Goal: Task Accomplishment & Management: Manage account settings

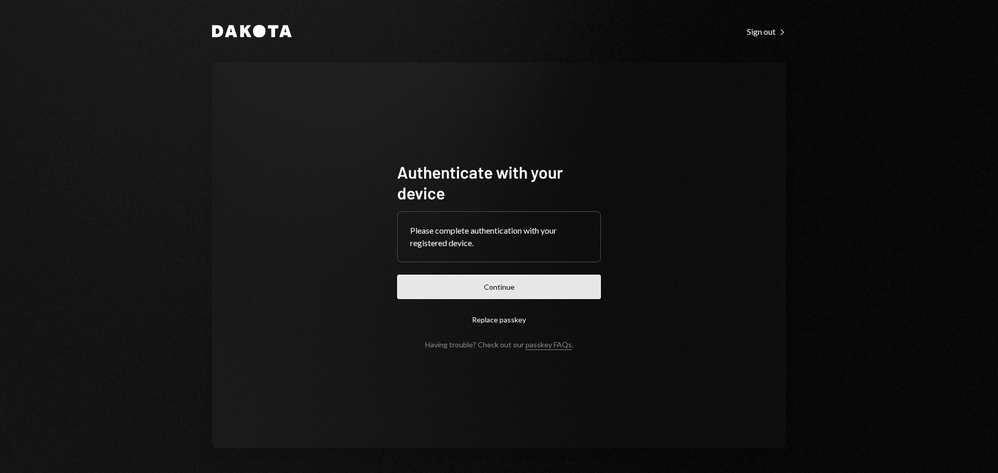
click at [514, 280] on button "Continue" at bounding box center [499, 287] width 204 height 24
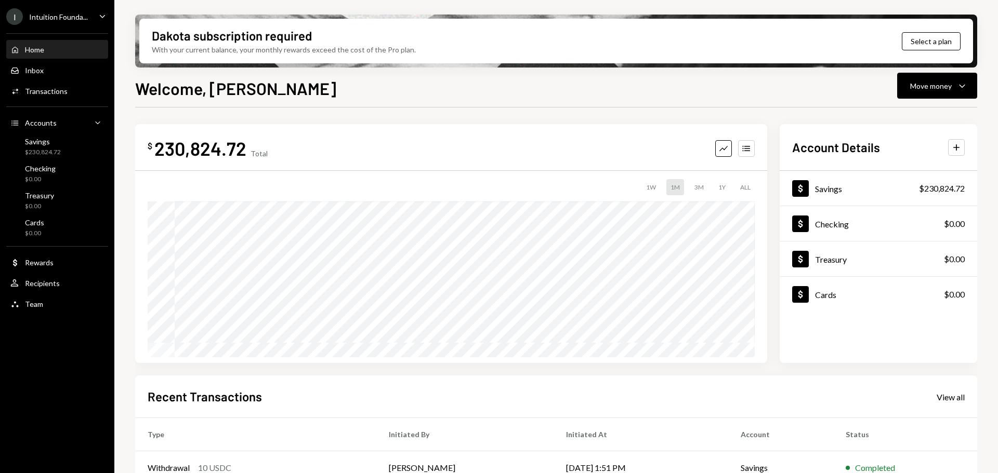
click at [45, 15] on div "Intuition Founda..." at bounding box center [58, 16] width 59 height 9
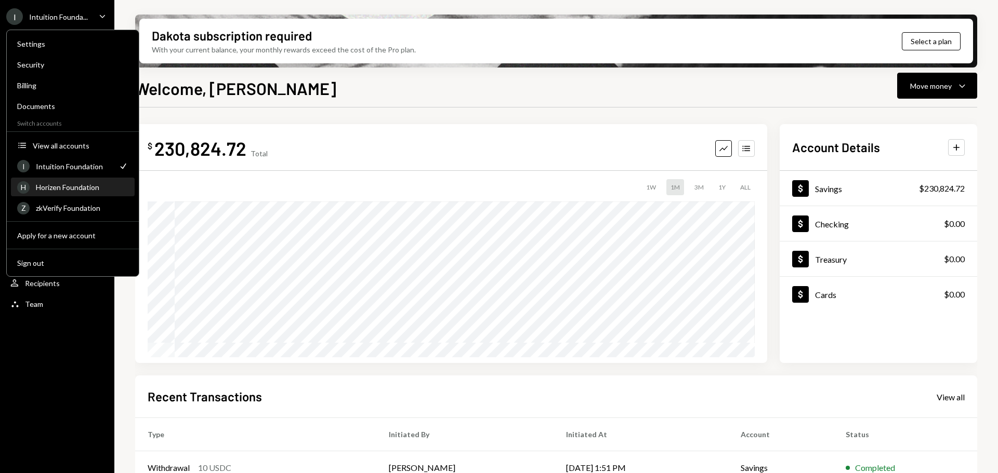
click at [92, 185] on div "Horizen Foundation" at bounding box center [82, 187] width 92 height 9
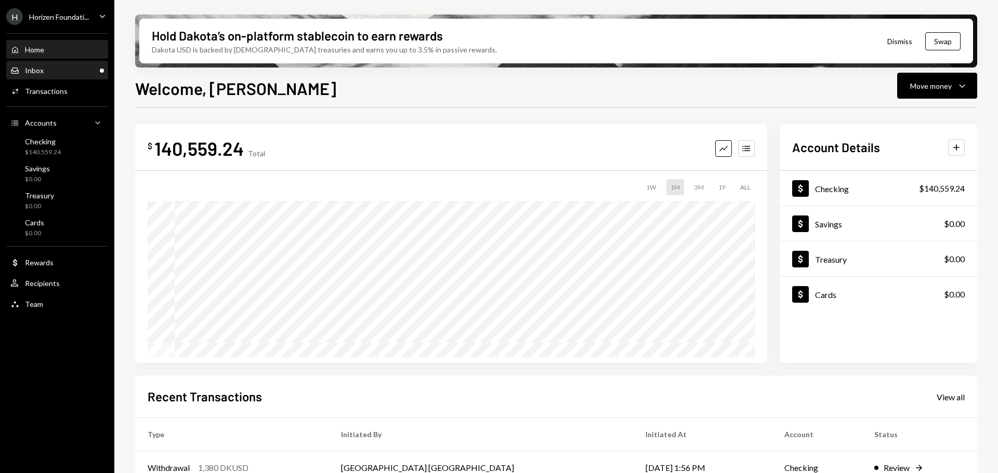
click at [47, 67] on div "Inbox Inbox" at bounding box center [57, 70] width 94 height 9
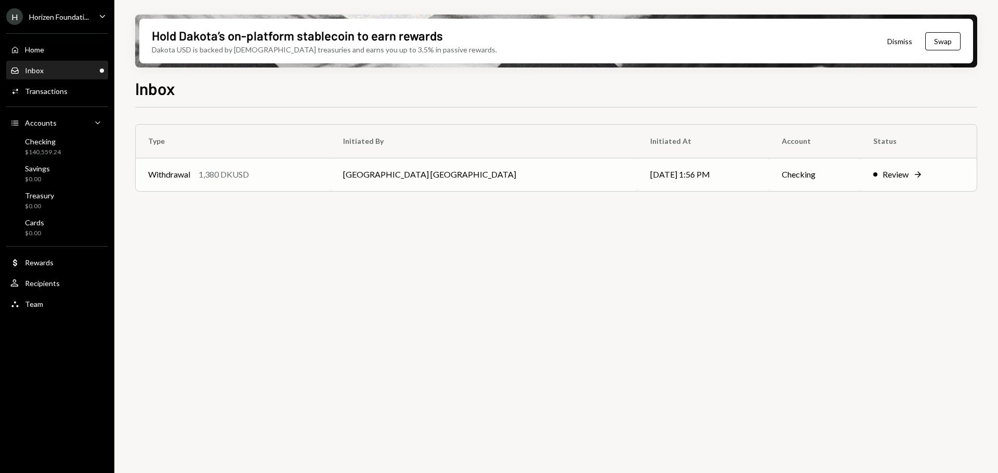
click at [251, 174] on div "Withdrawal 1,380 DKUSD" at bounding box center [233, 174] width 170 height 12
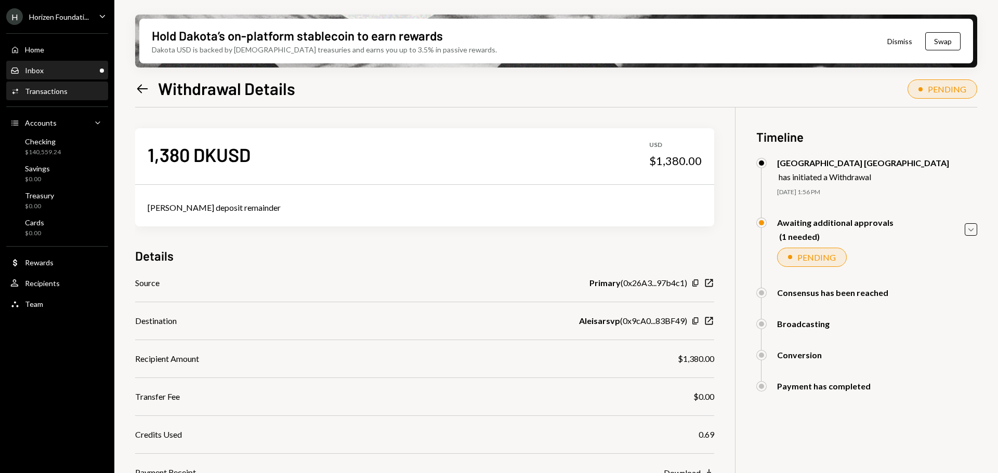
click at [65, 69] on div "Inbox Inbox" at bounding box center [57, 70] width 94 height 9
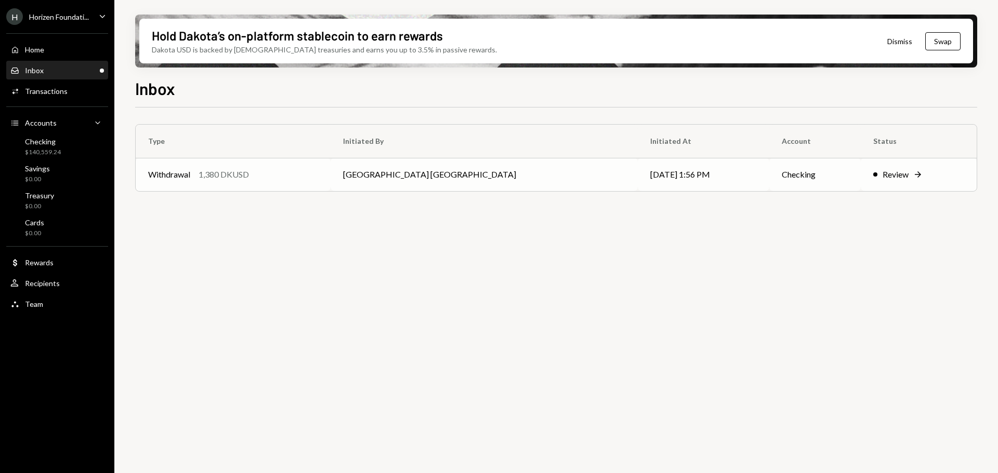
click at [468, 183] on td "[GEOGRAPHIC_DATA] [GEOGRAPHIC_DATA]" at bounding box center [483, 174] width 307 height 33
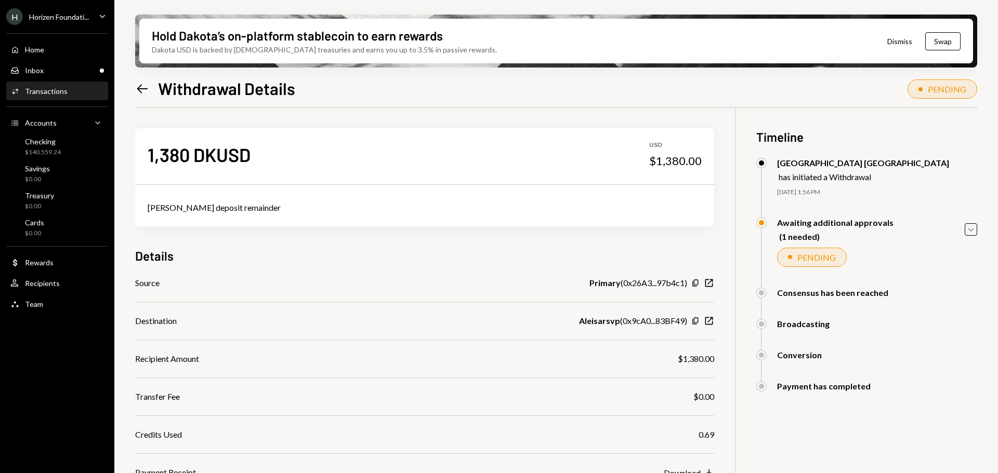
scroll to position [83, 0]
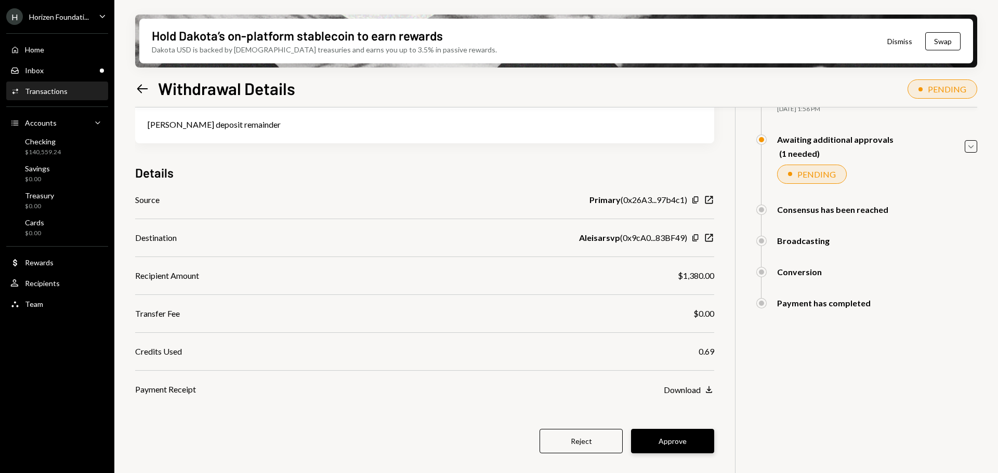
click at [669, 437] on button "Approve" at bounding box center [672, 441] width 83 height 24
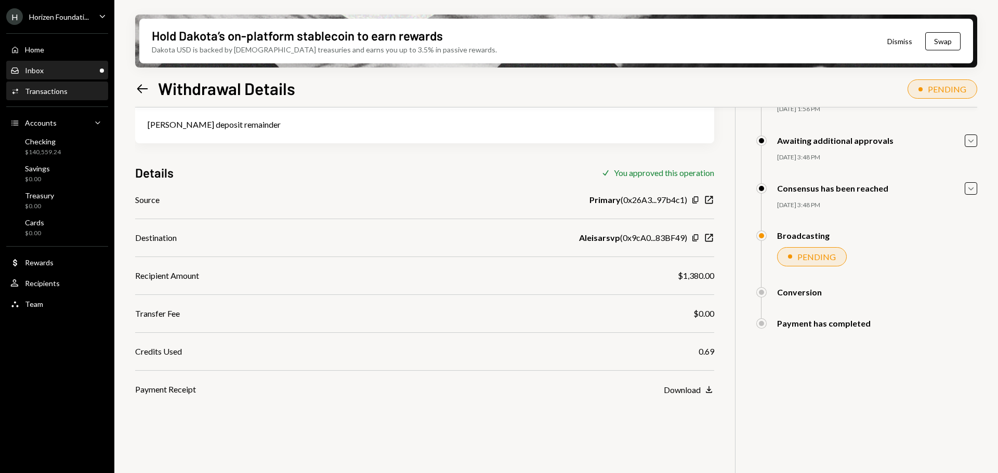
click at [62, 68] on div "Inbox Inbox" at bounding box center [57, 70] width 94 height 9
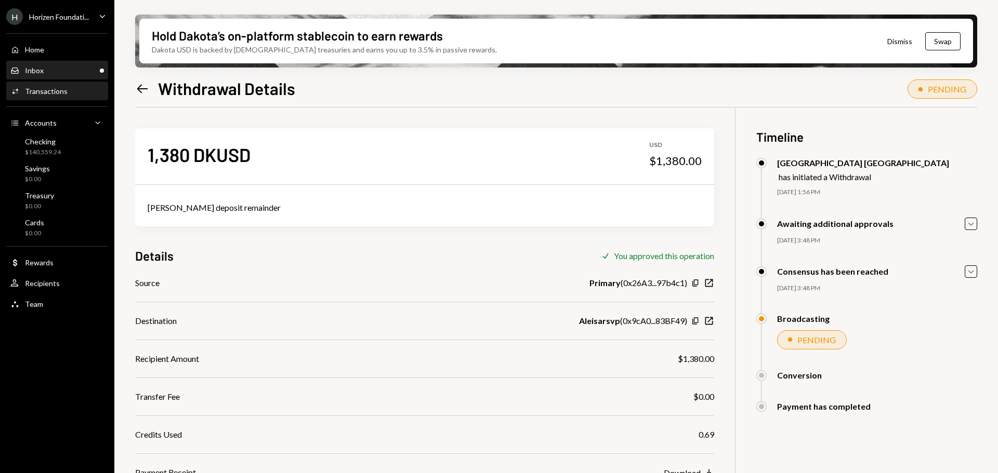
click at [52, 66] on div "Inbox Inbox" at bounding box center [57, 70] width 94 height 9
